Goal: Find specific page/section: Find specific page/section

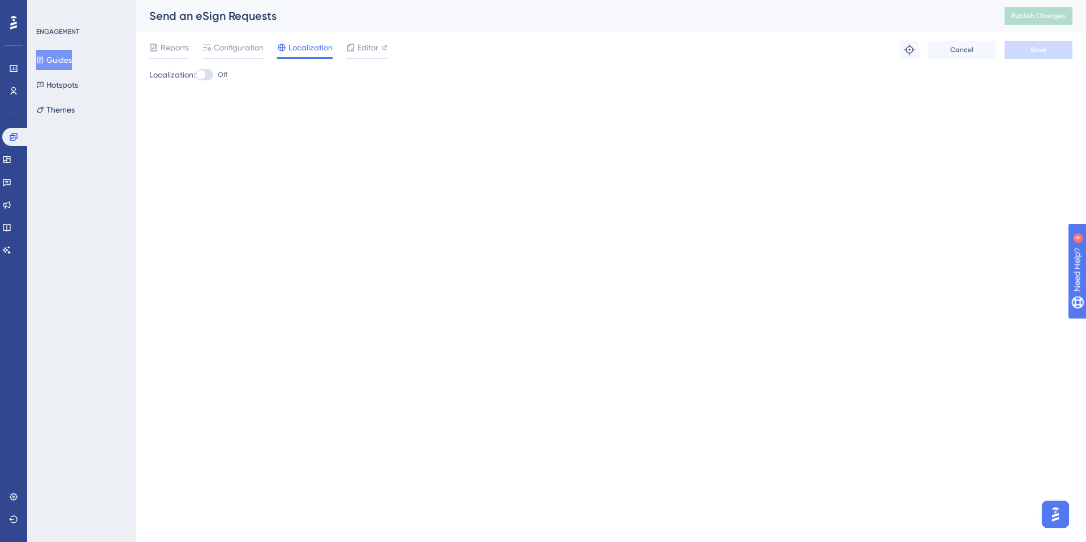
click at [66, 60] on button "Guides" at bounding box center [54, 60] width 36 height 20
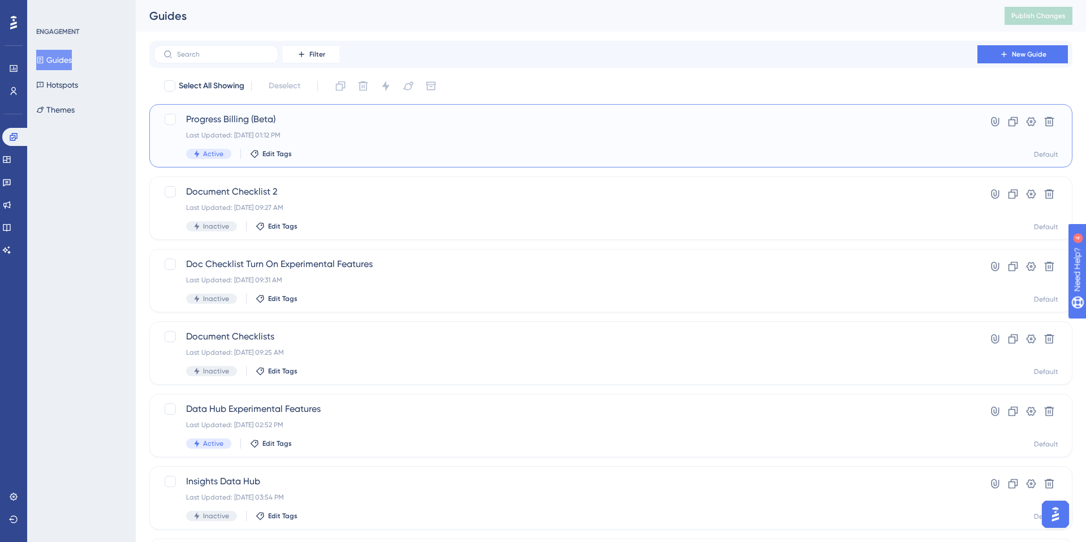
click at [223, 116] on span "Progress Billing (Beta)" at bounding box center [565, 120] width 759 height 14
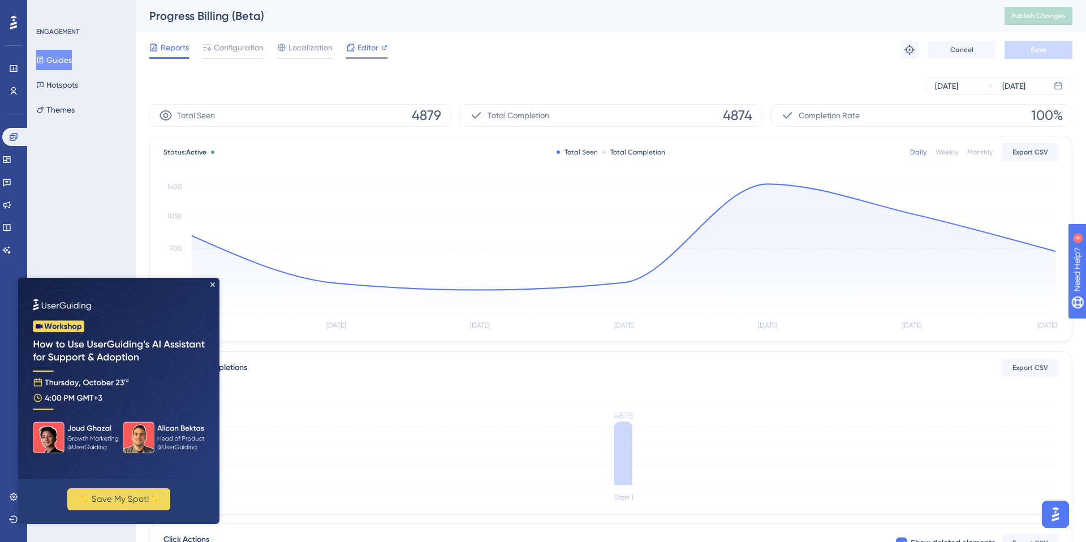
click at [366, 48] on span "Editor" at bounding box center [367, 48] width 21 height 14
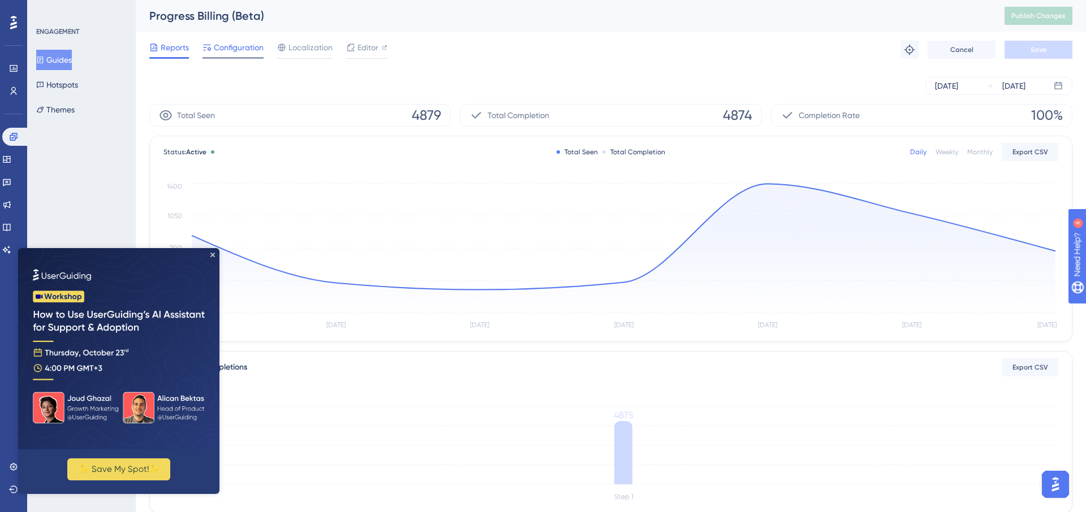
click at [234, 48] on span "Configuration" at bounding box center [239, 48] width 50 height 14
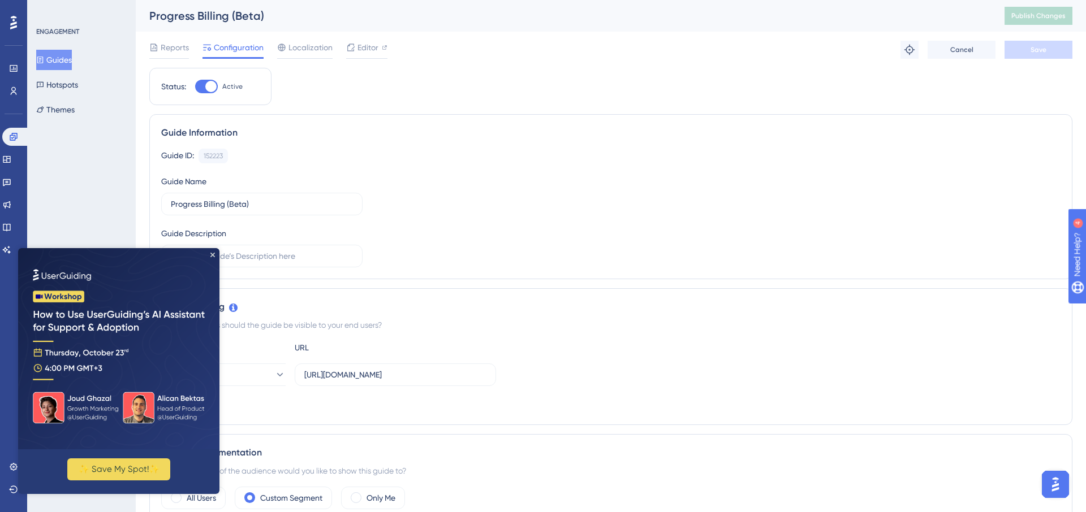
click at [214, 252] on img at bounding box center [118, 348] width 201 height 201
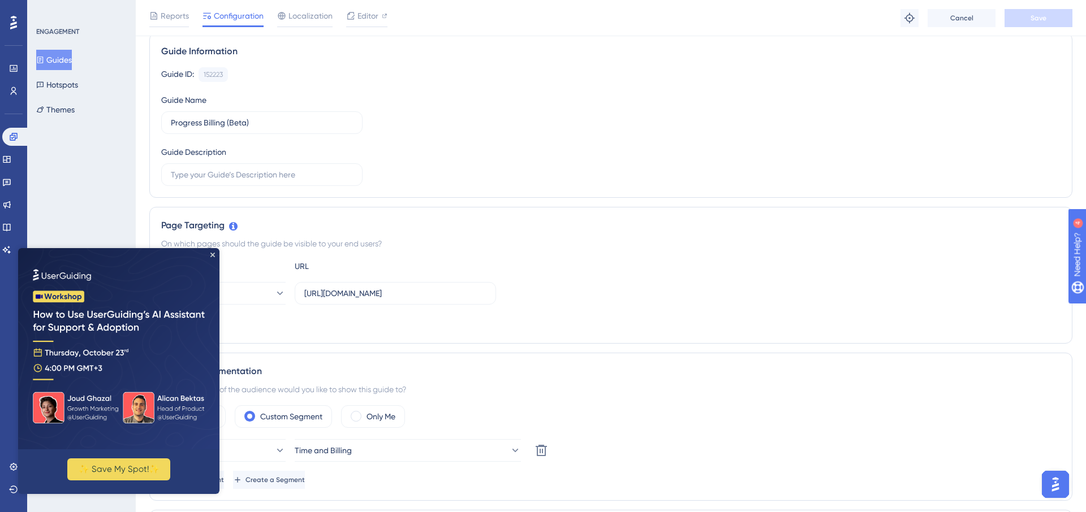
scroll to position [92, 0]
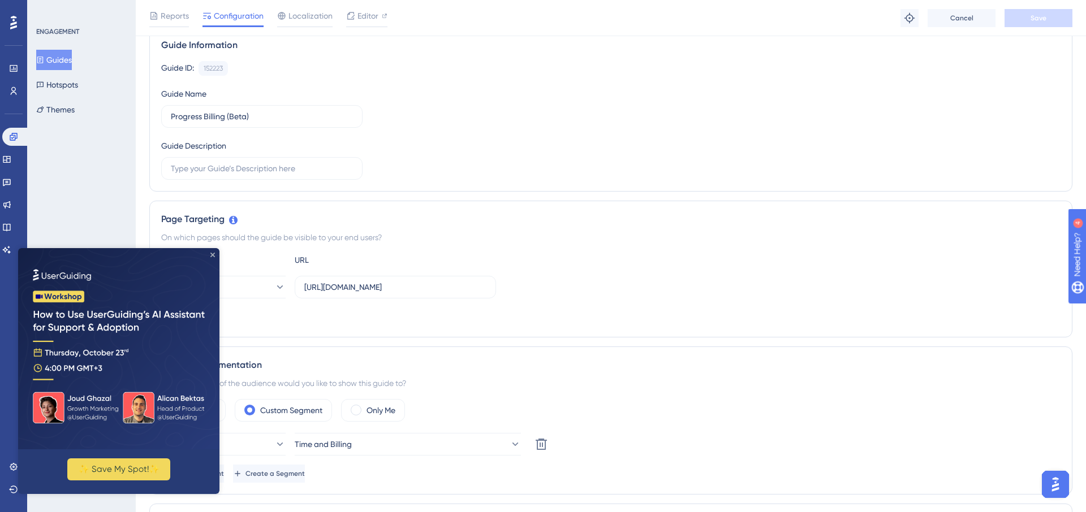
click at [212, 256] on icon "Close Preview" at bounding box center [212, 255] width 5 height 5
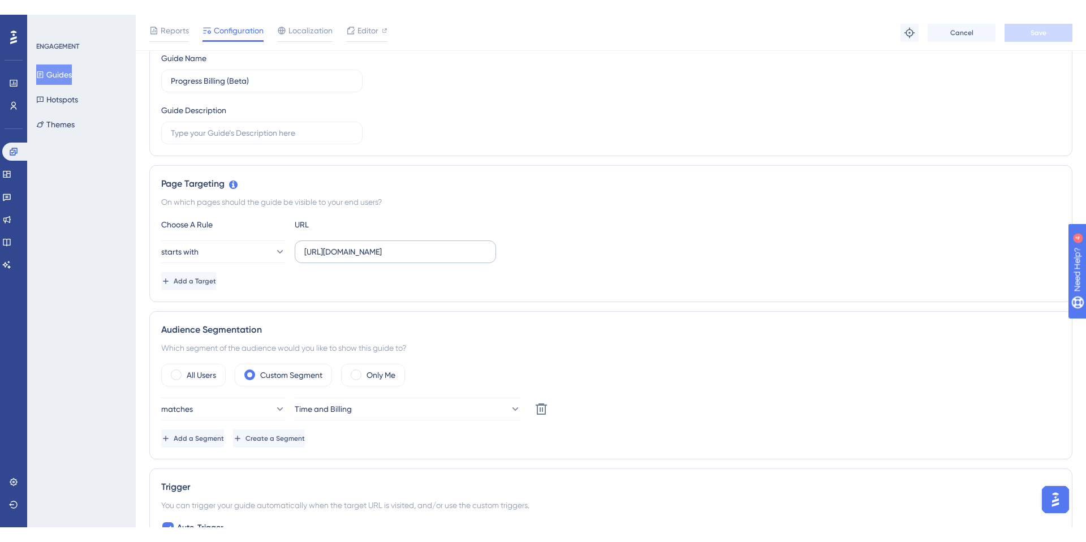
scroll to position [144, 0]
